Goal: Task Accomplishment & Management: Use online tool/utility

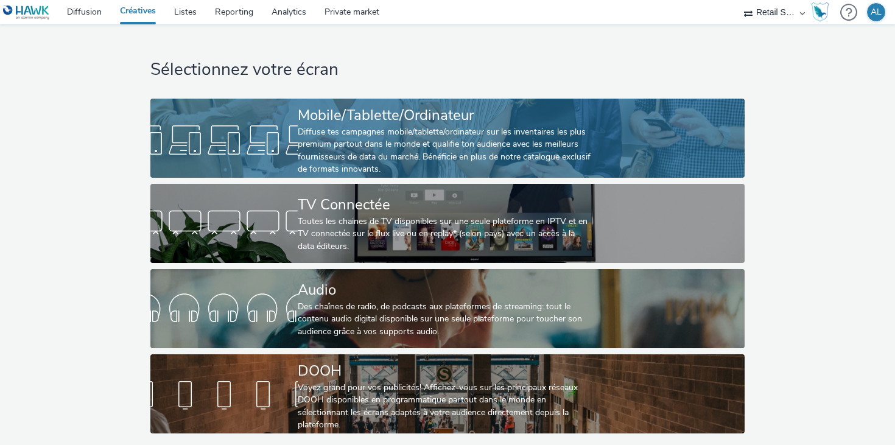
click at [396, 144] on div "Diffuse tes campagnes mobile/tablette/ordinateur sur les inventaires les plus p…" at bounding box center [445, 151] width 295 height 50
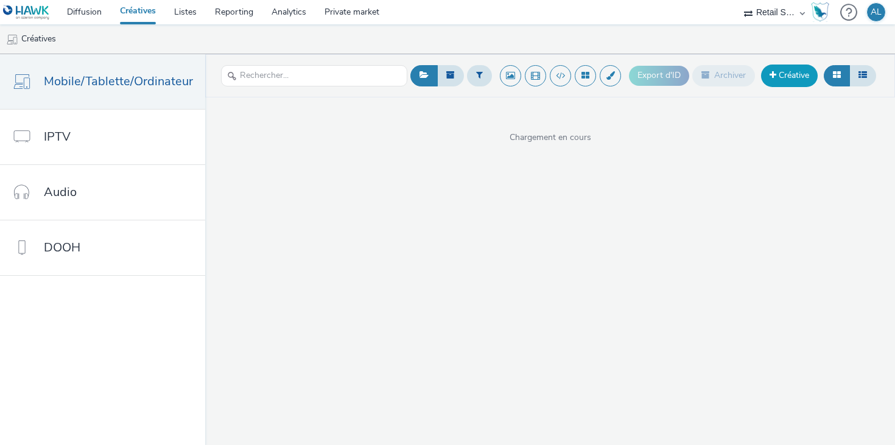
click at [795, 75] on link "Créative" at bounding box center [789, 76] width 57 height 22
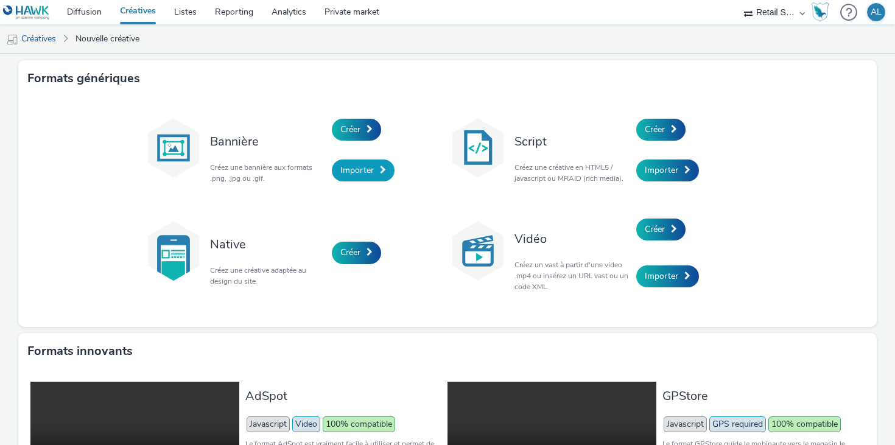
click at [372, 171] on span "Importer" at bounding box center [356, 170] width 33 height 12
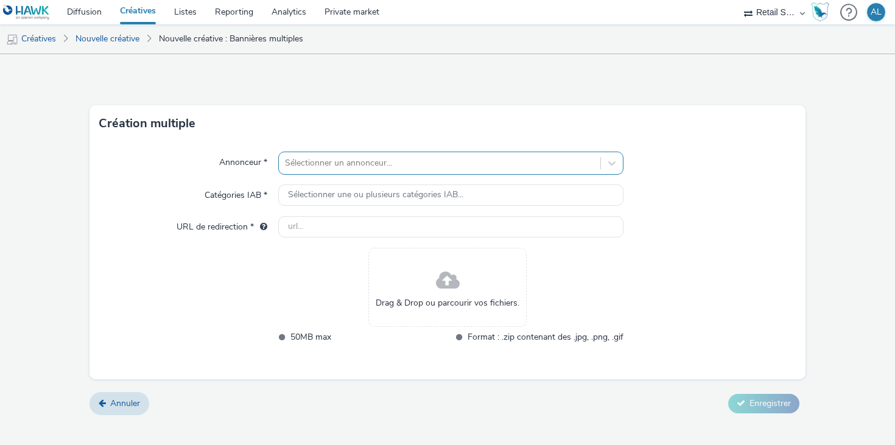
click at [400, 157] on div at bounding box center [439, 163] width 309 height 15
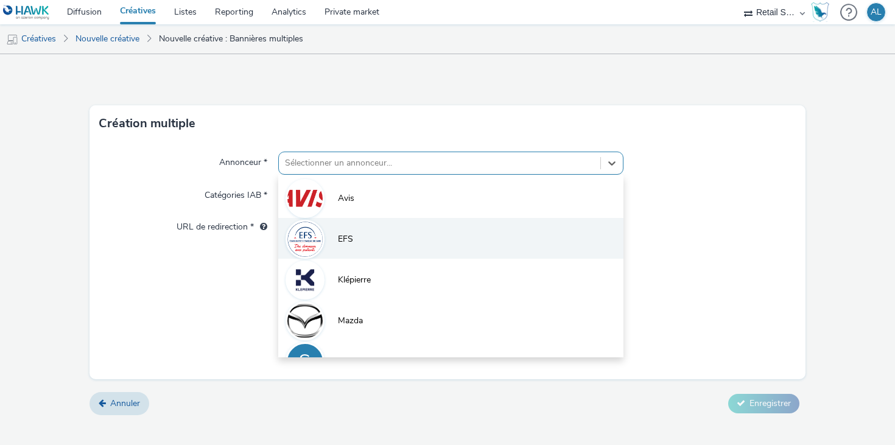
click at [351, 244] on span "EFS" at bounding box center [345, 239] width 15 height 12
type input "[URL][DOMAIN_NAME]"
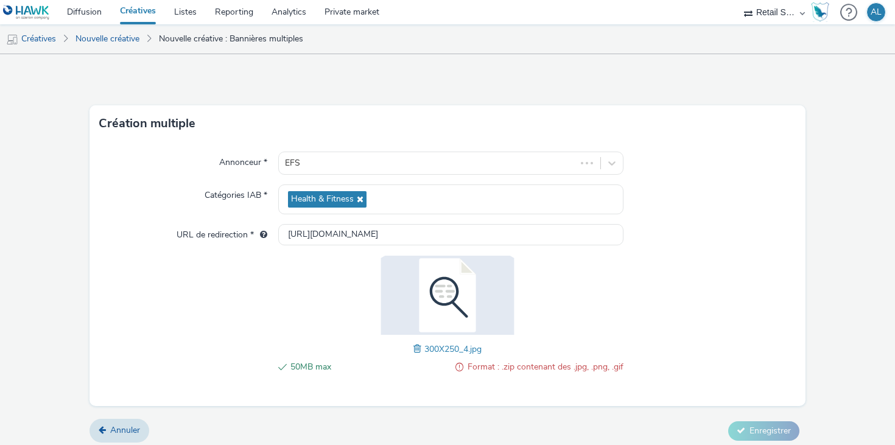
click at [565, 288] on div "50MB max Format : .zip contenant des .jpg, .png, .gif 300X250_4.jpg" at bounding box center [447, 321] width 351 height 131
click at [419, 351] on span at bounding box center [419, 348] width 11 height 13
click at [717, 297] on div "Annonceur * EFS Catégories IAB * Health & Fitness URL de redirection * [URL][DO…" at bounding box center [448, 274] width 716 height 264
click at [774, 429] on span "Enregistrer" at bounding box center [770, 431] width 41 height 12
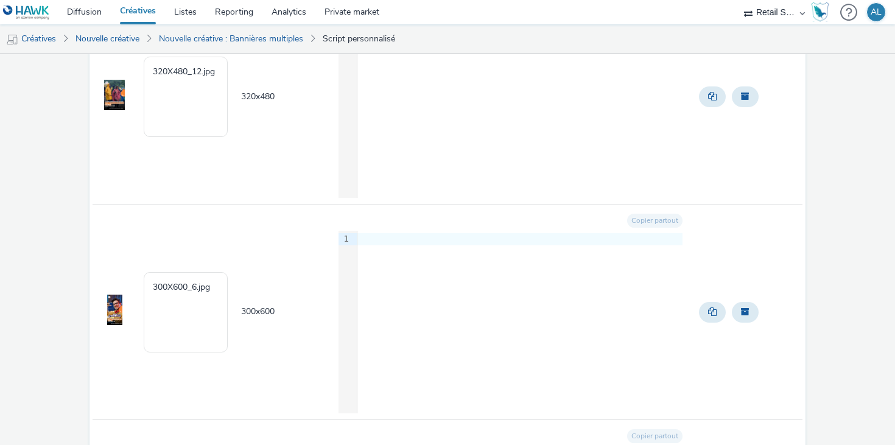
scroll to position [3249, 0]
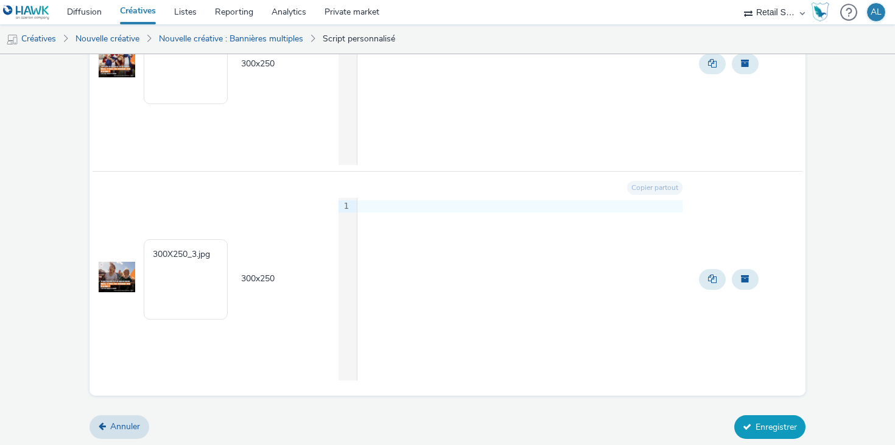
click at [778, 424] on button "Enregistrer" at bounding box center [770, 426] width 71 height 23
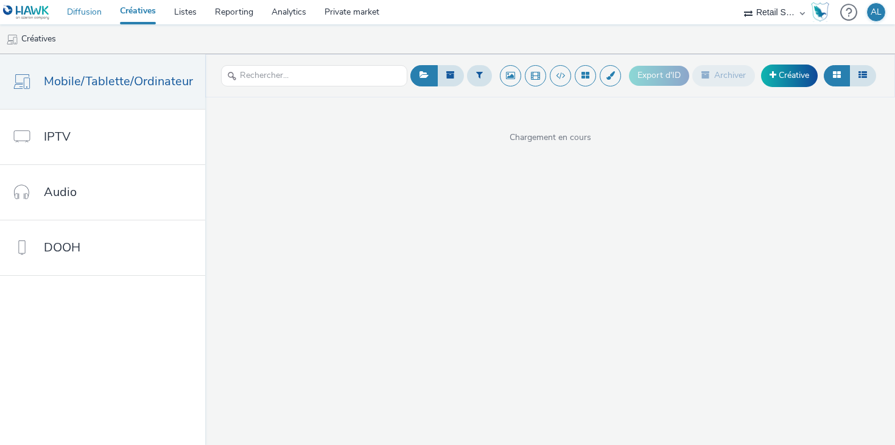
click at [85, 13] on link "Diffusion" at bounding box center [84, 12] width 53 height 24
